Goal: Task Accomplishment & Management: Manage account settings

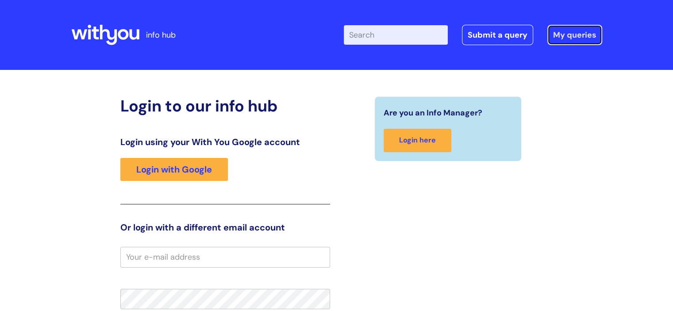
click at [584, 34] on link "My queries" at bounding box center [574, 35] width 55 height 20
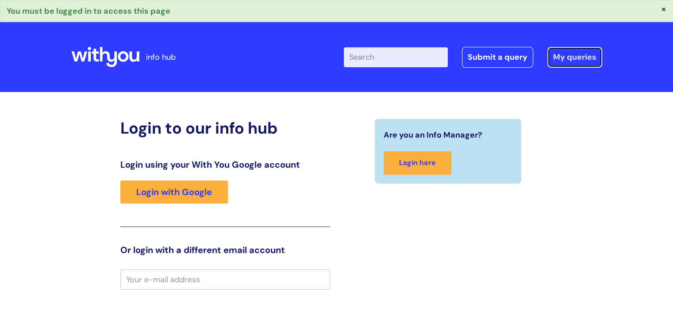
click at [561, 58] on link "My queries" at bounding box center [574, 57] width 55 height 20
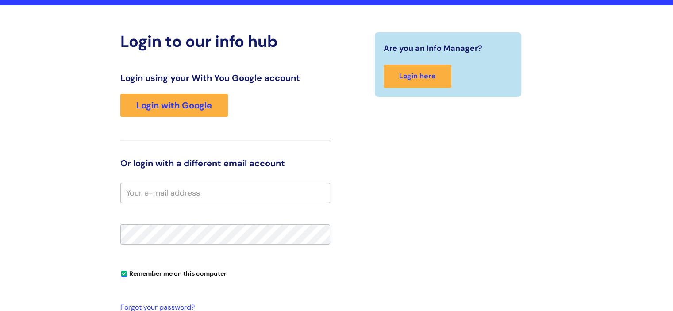
scroll to position [133, 0]
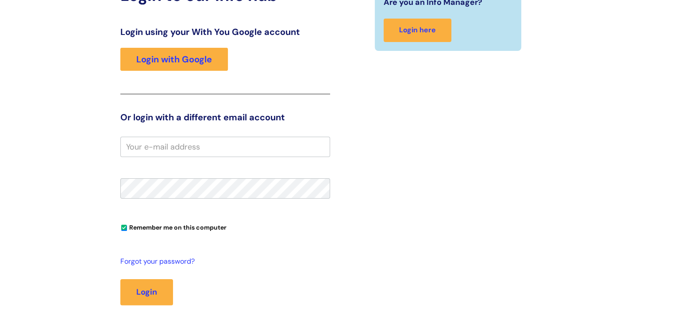
click at [253, 142] on input "email" at bounding box center [225, 147] width 210 height 20
type input "dot.spalding@wearewithyou.org.uk"
click at [120, 279] on button "Login" at bounding box center [146, 292] width 53 height 26
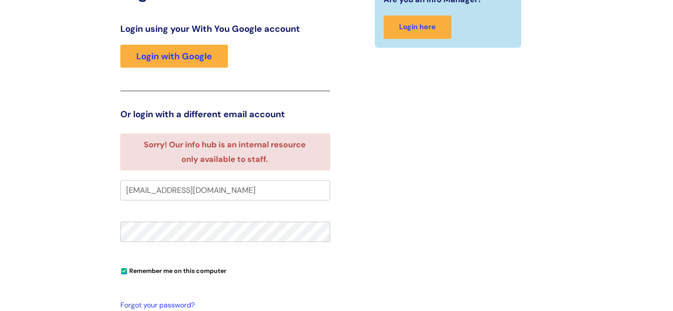
scroll to position [46, 0]
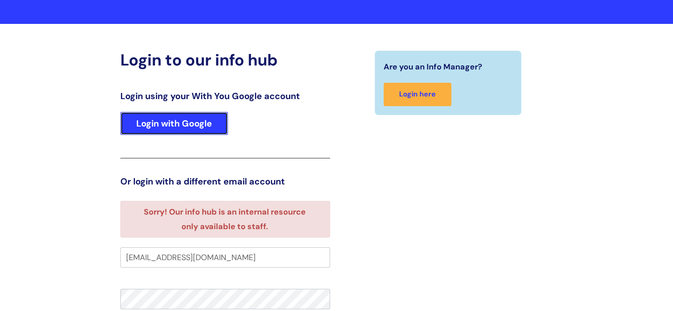
click at [209, 129] on link "Login with Google" at bounding box center [173, 123] width 107 height 23
